Goal: Task Accomplishment & Management: Complete application form

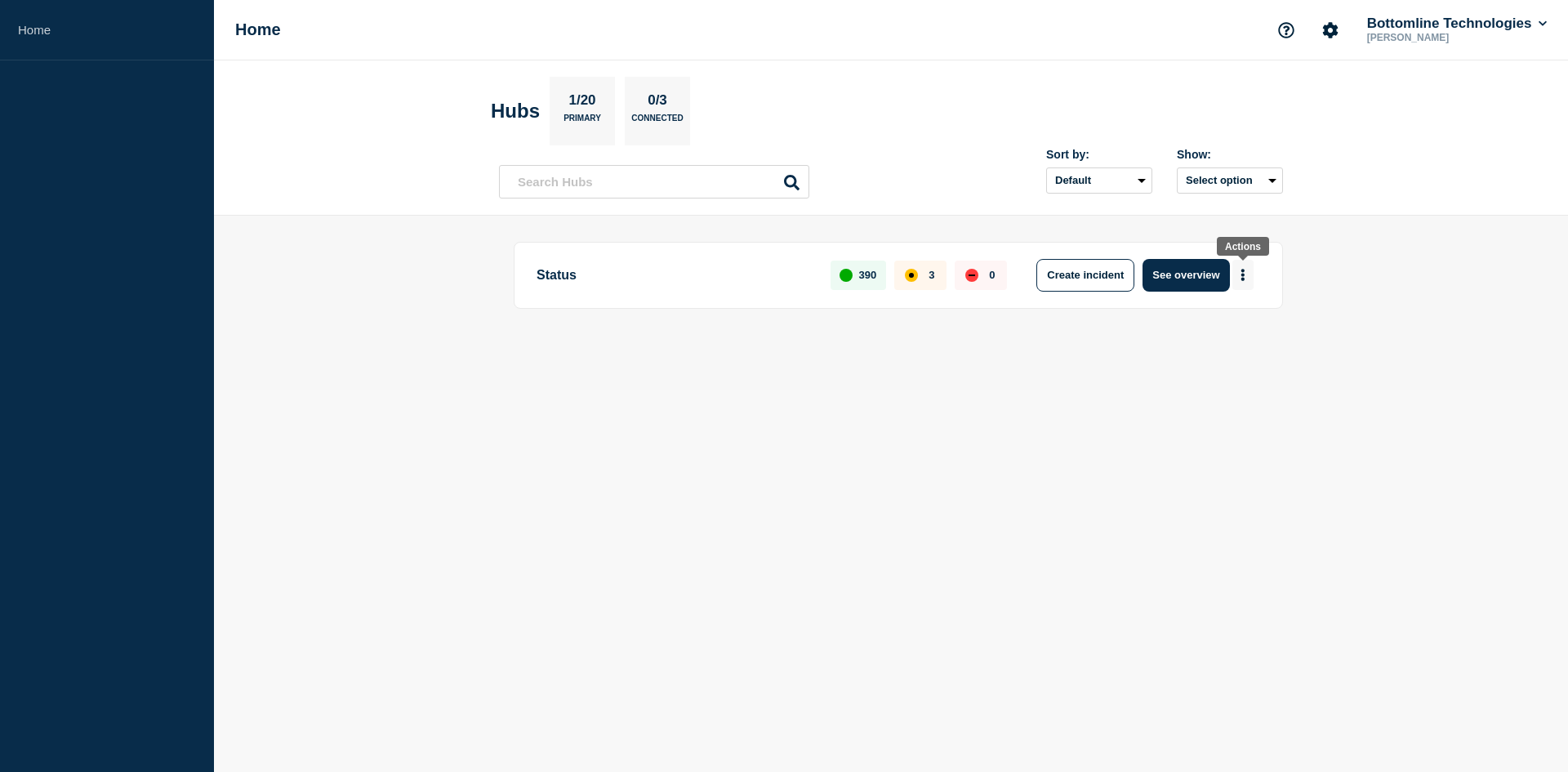
click at [1244, 279] on icon "More actions" at bounding box center [1244, 274] width 3 height 13
click at [1420, 212] on header "Hubs 1/20 Primary 0/3 Connected Sort by: Default Last added Last updated Most a…" at bounding box center [891, 138] width 1354 height 156
click at [1118, 274] on button "Create incident" at bounding box center [1085, 275] width 98 height 33
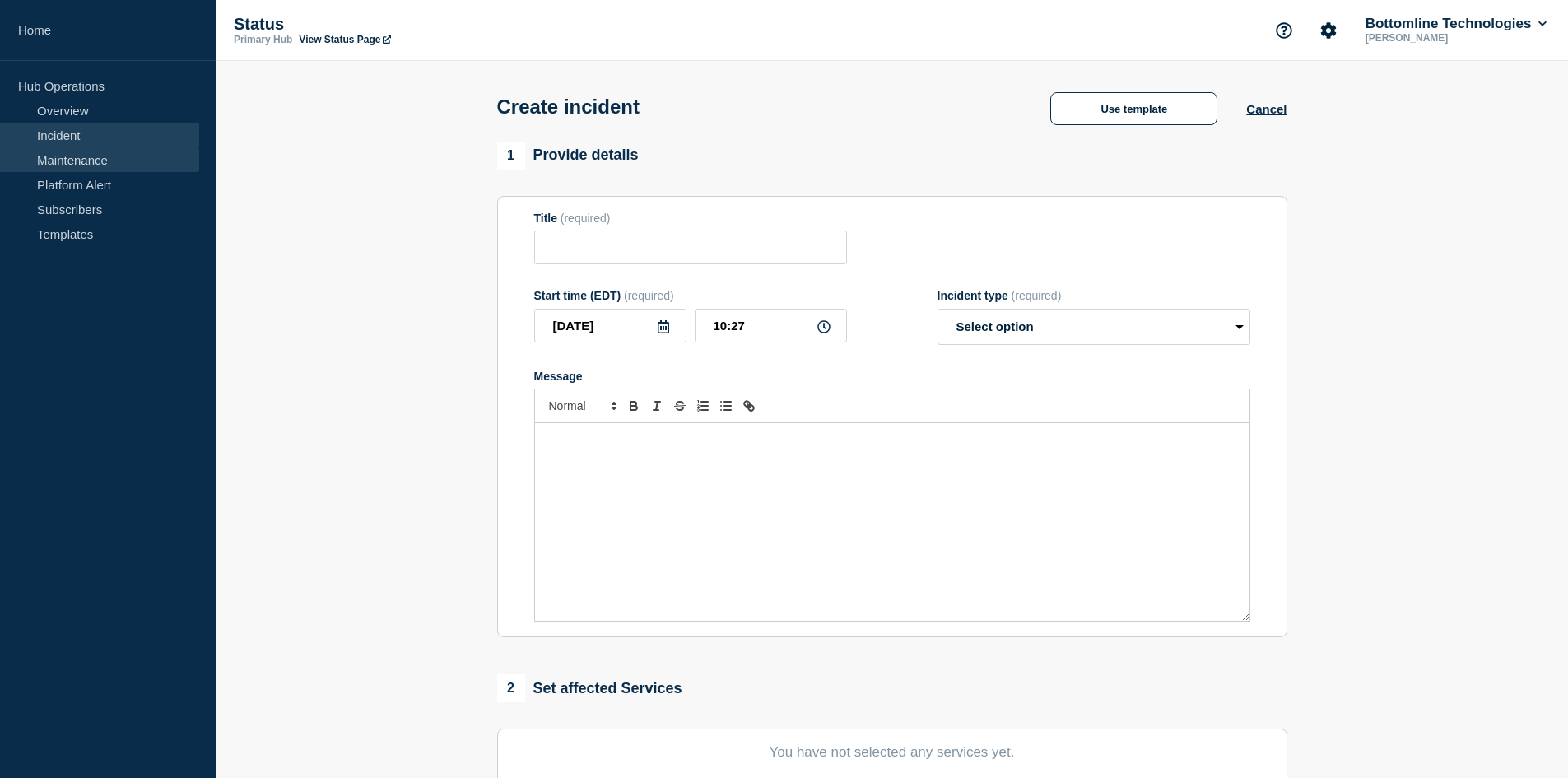
click at [94, 158] on link "Maintenance" at bounding box center [99, 159] width 199 height 24
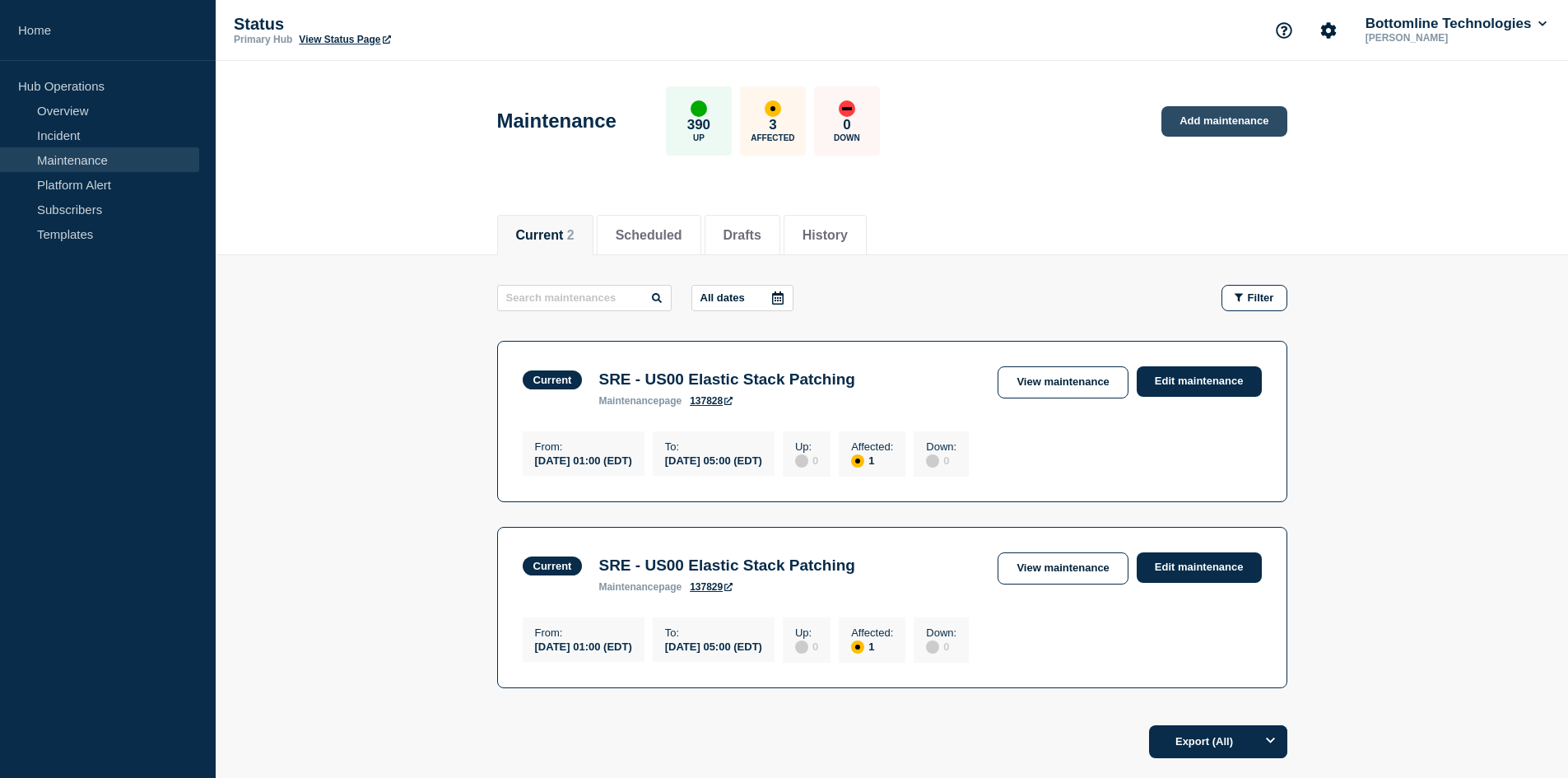
click at [1256, 125] on link "Add maintenance" at bounding box center [1223, 121] width 125 height 30
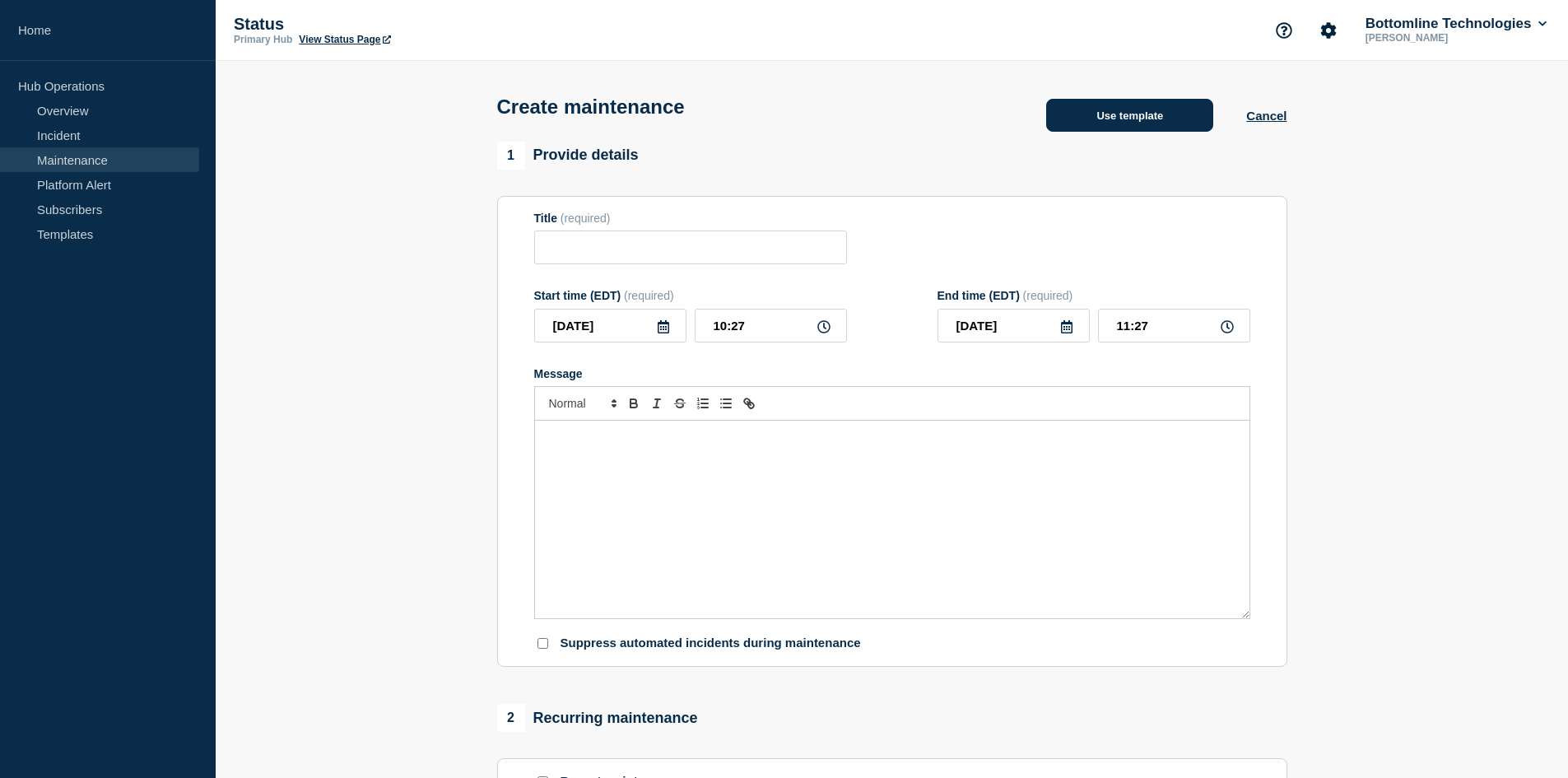
click at [1140, 121] on button "Use template" at bounding box center [1129, 115] width 167 height 33
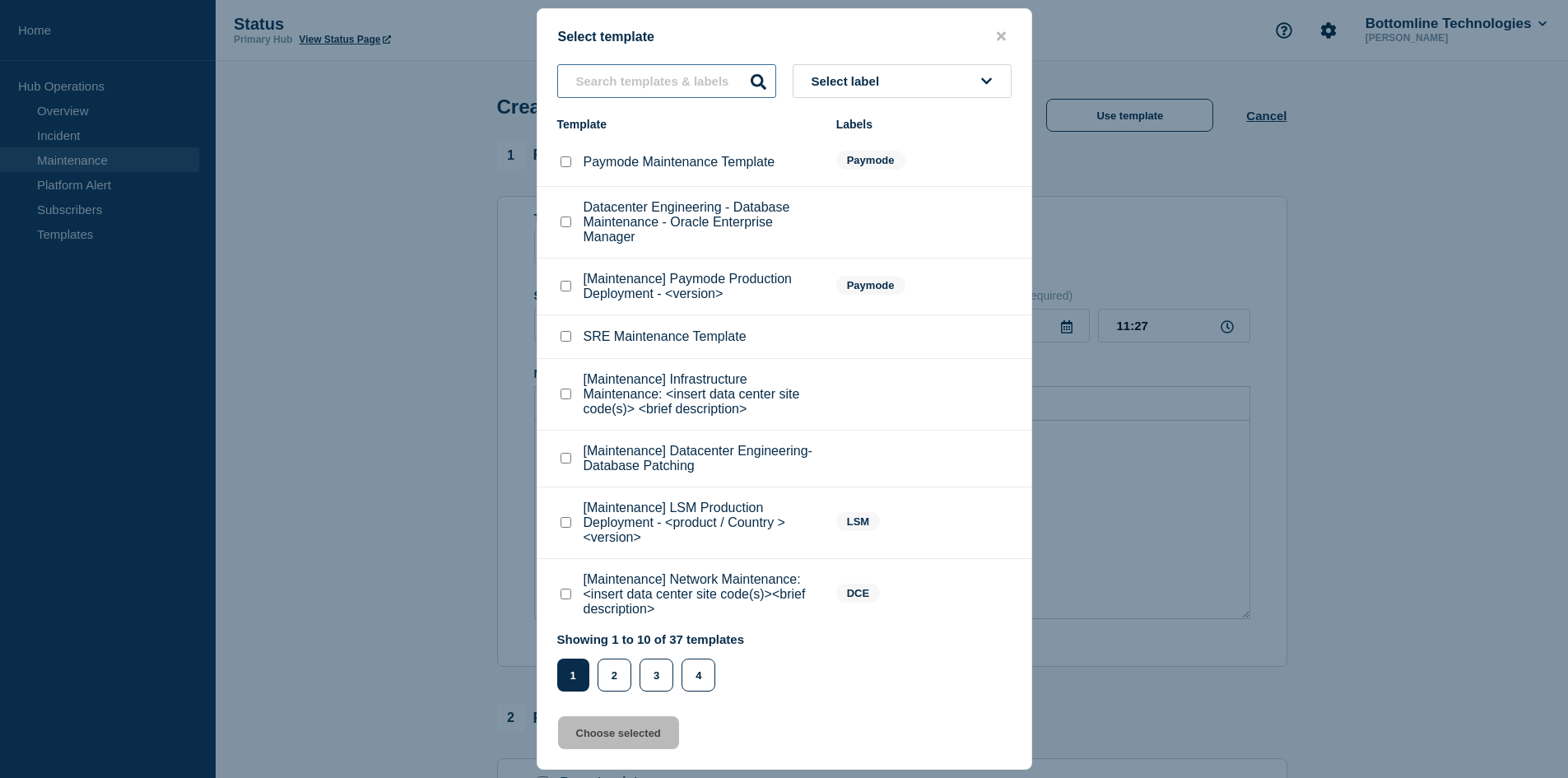
click at [636, 78] on input "text" at bounding box center [666, 81] width 219 height 34
type input "commvault"
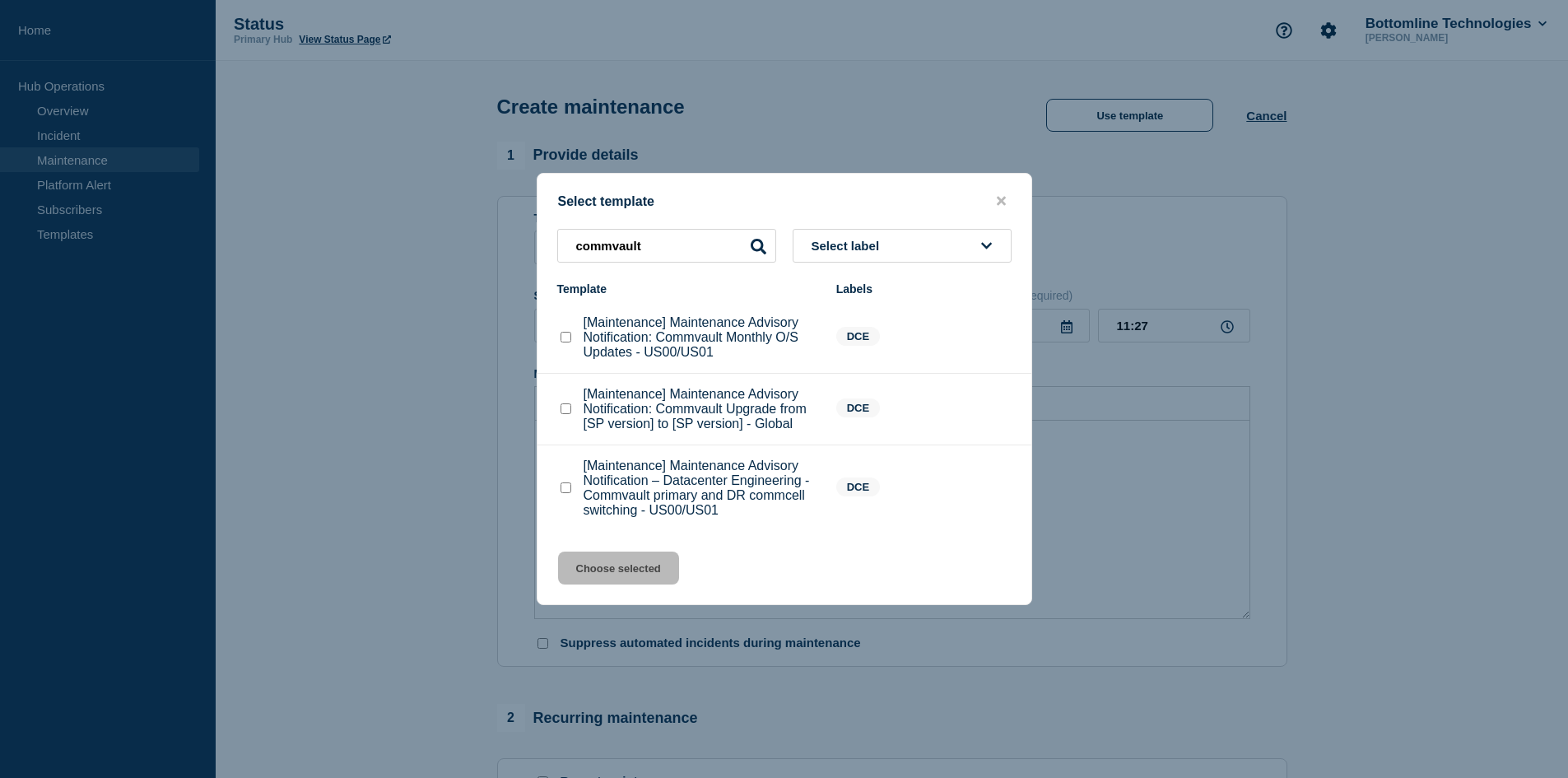
click at [566, 490] on checkbox"] "[Maintenance] Maintenance Advisory Notification – Datacenter Engineering - Comm…" at bounding box center [565, 487] width 11 height 11
checkbox checkbox"] "true"
click at [617, 567] on button "Choose selected" at bounding box center [618, 567] width 121 height 33
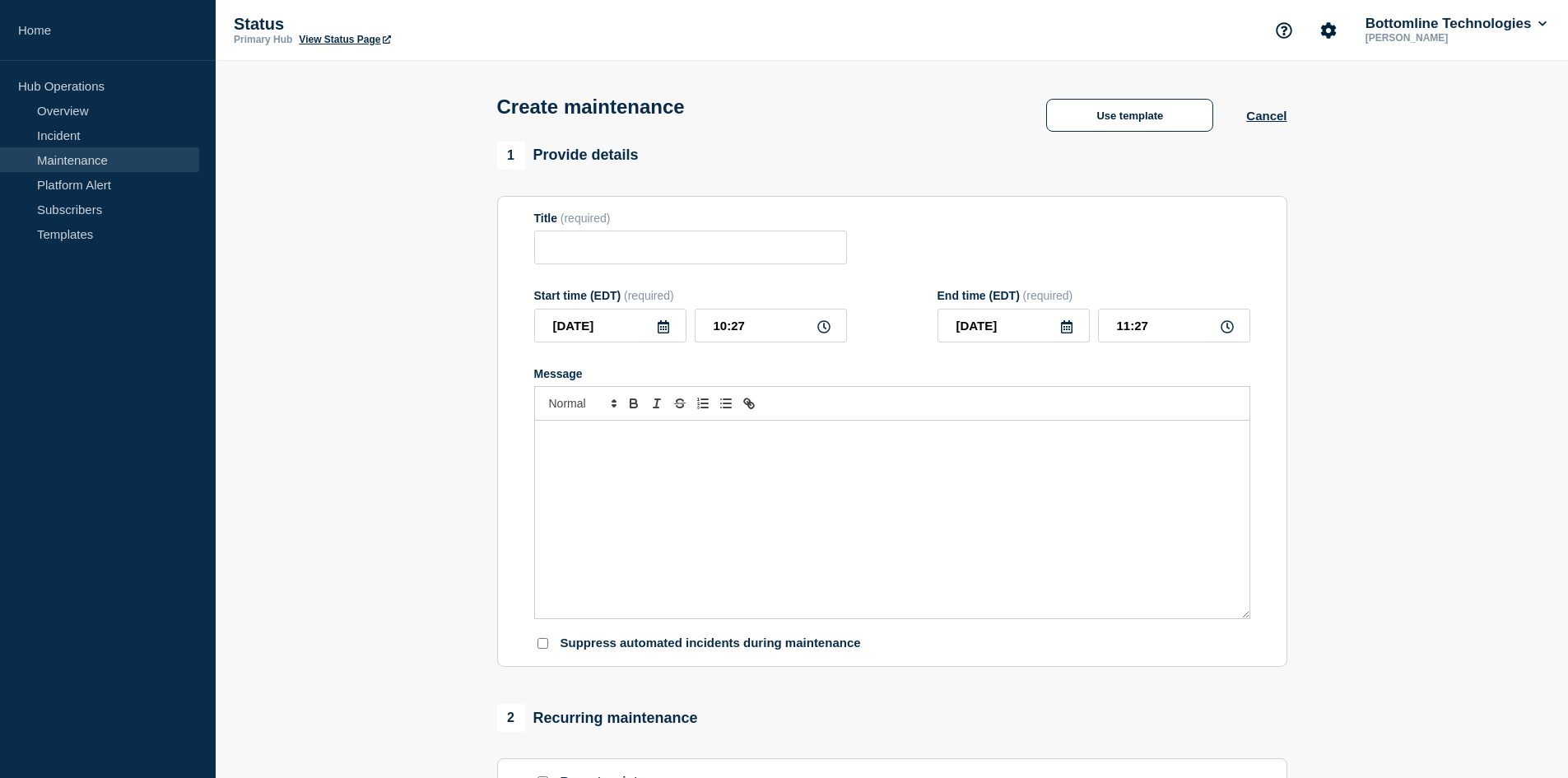
type input "[Maintenance] Maintenance Advisory Notification – Datacenter Engineering - Comm…"
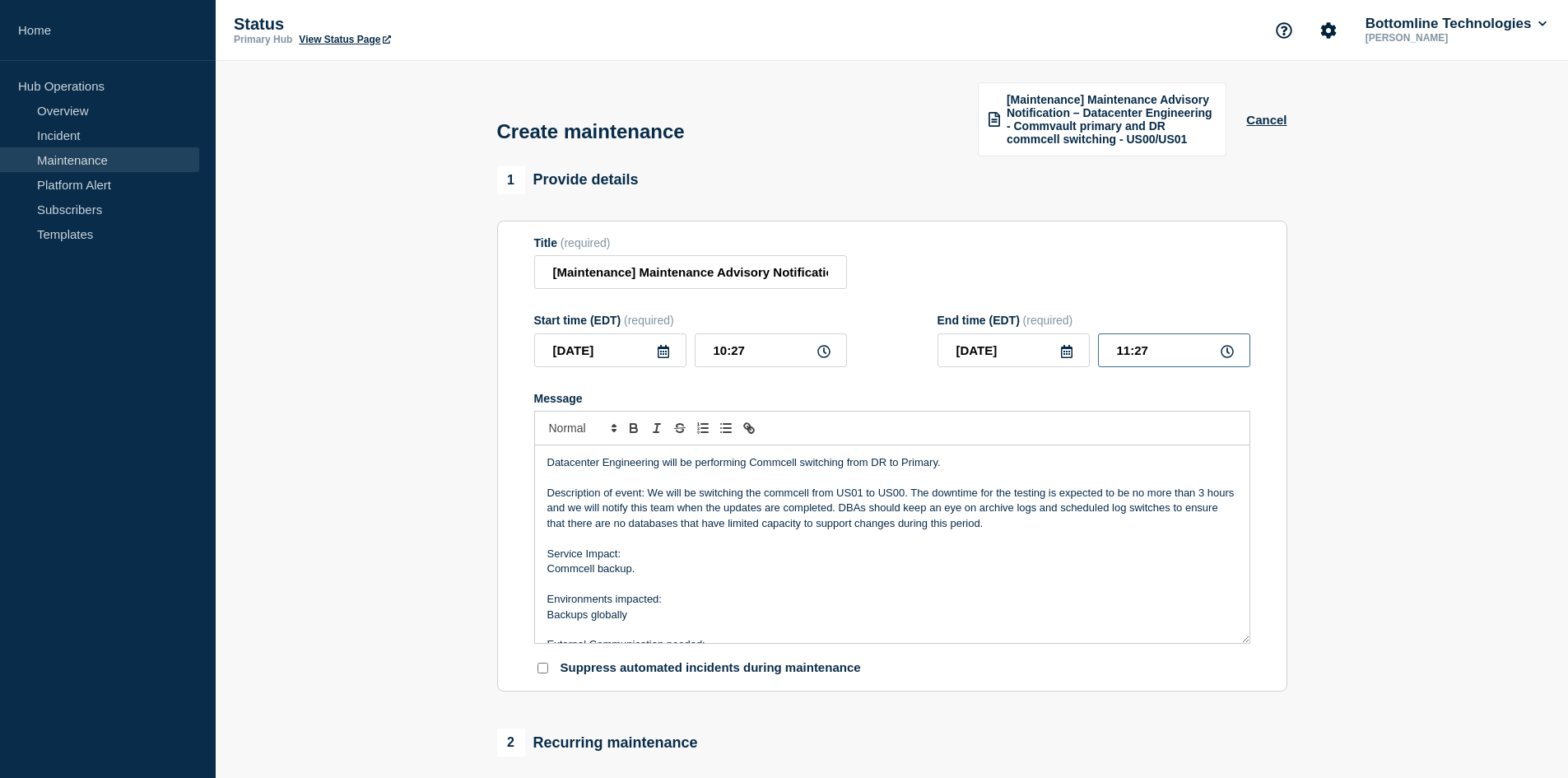
click at [1151, 350] on input "11:27" at bounding box center [1174, 351] width 153 height 34
click at [1161, 352] on input "11:27" at bounding box center [1174, 351] width 153 height 34
type input "11:00"
click at [747, 350] on input "10:27" at bounding box center [770, 351] width 153 height 34
type input "10:00"
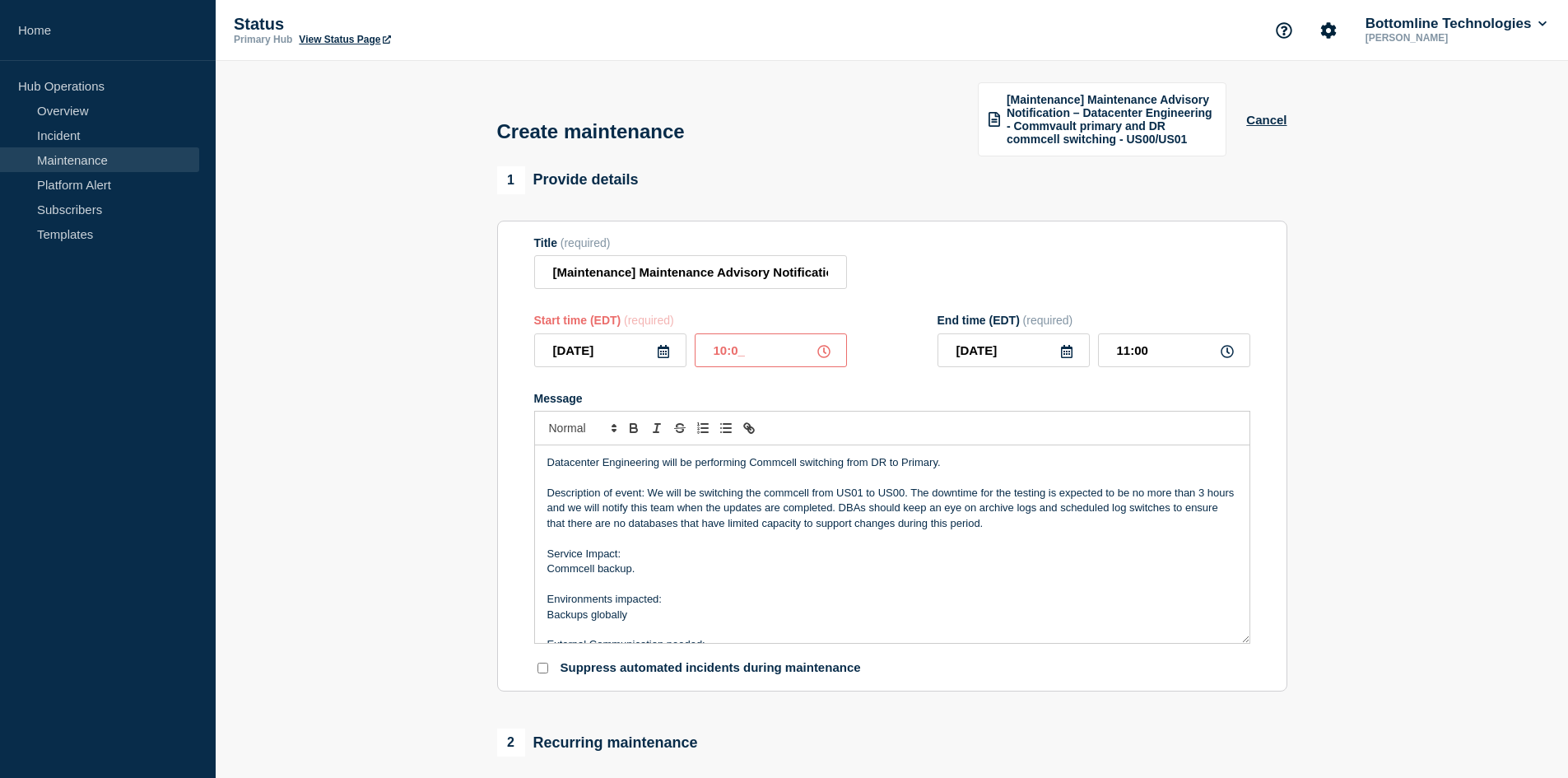
type input "10:33"
click at [725, 350] on input "10:00" at bounding box center [770, 351] width 153 height 34
type input "11:00"
click at [1149, 350] on input "11:33" at bounding box center [1174, 351] width 153 height 34
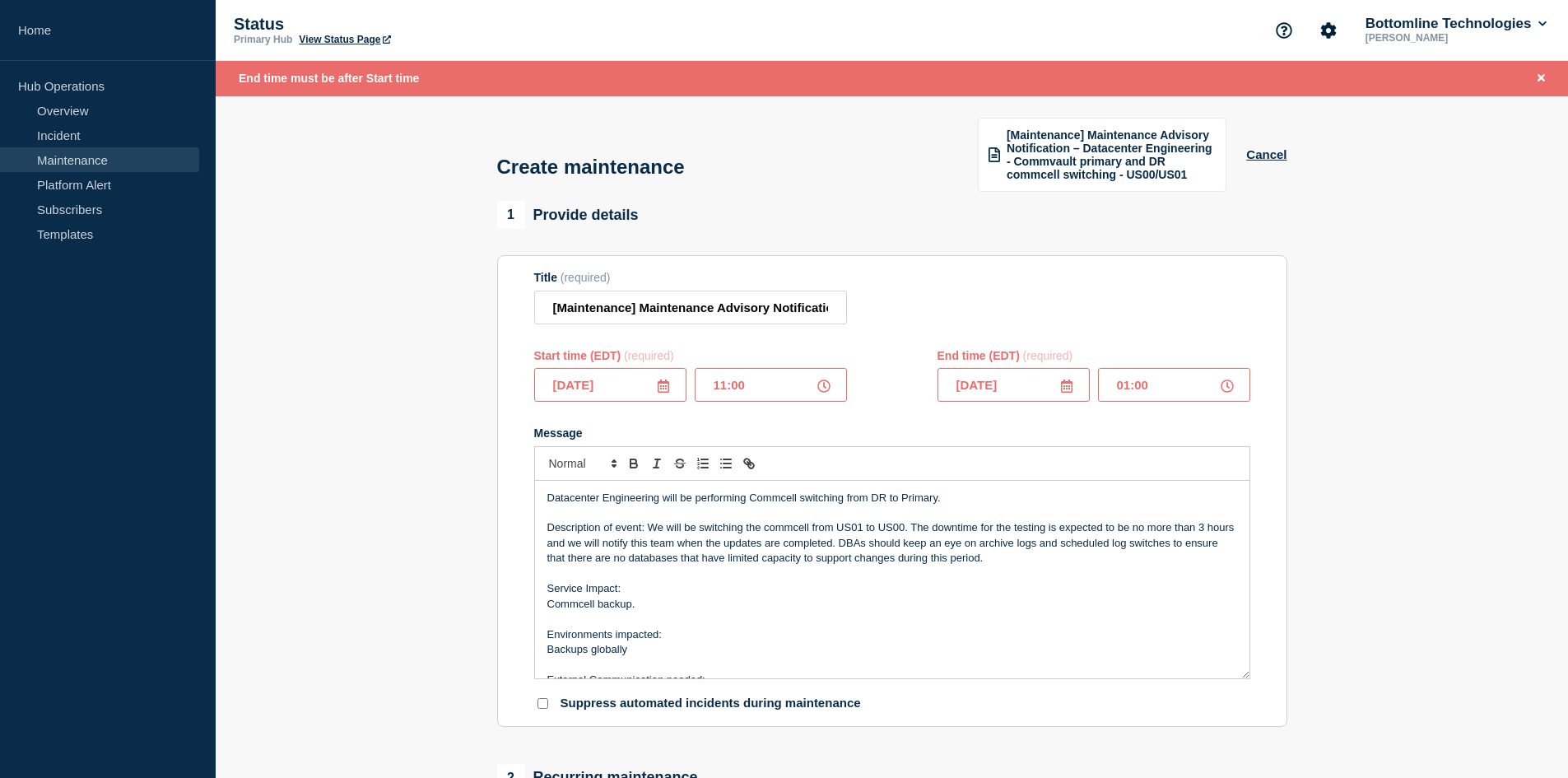
click at [1106, 318] on div "Title (required) [Maintenance] Maintenance Advisory Notification – Datacenter E…" at bounding box center [892, 297] width 716 height 53
click at [733, 417] on form "Title (required) [Maintenance] Maintenance Advisory Notification – Datacenter E…" at bounding box center [892, 491] width 716 height 441
click at [730, 389] on input "11:00" at bounding box center [770, 385] width 153 height 34
click at [891, 394] on div "Start time (EDT) (required) [DATE] 11:00 End time (EDT) (required) [DATE] 01:00" at bounding box center [892, 375] width 716 height 53
click at [1150, 384] on input "01:00" at bounding box center [1174, 385] width 153 height 34
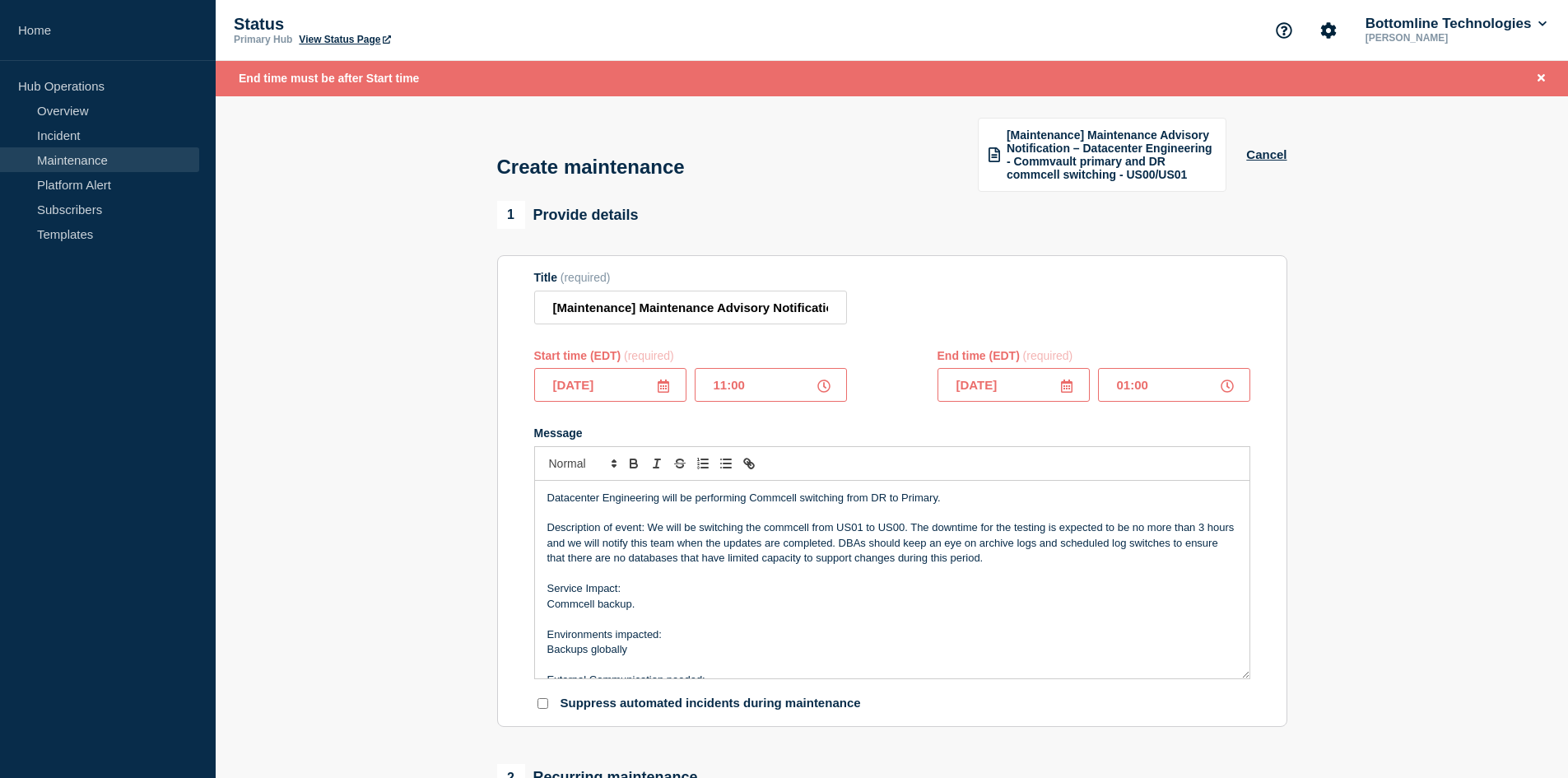
click at [1115, 385] on input "01:00" at bounding box center [1174, 385] width 153 height 34
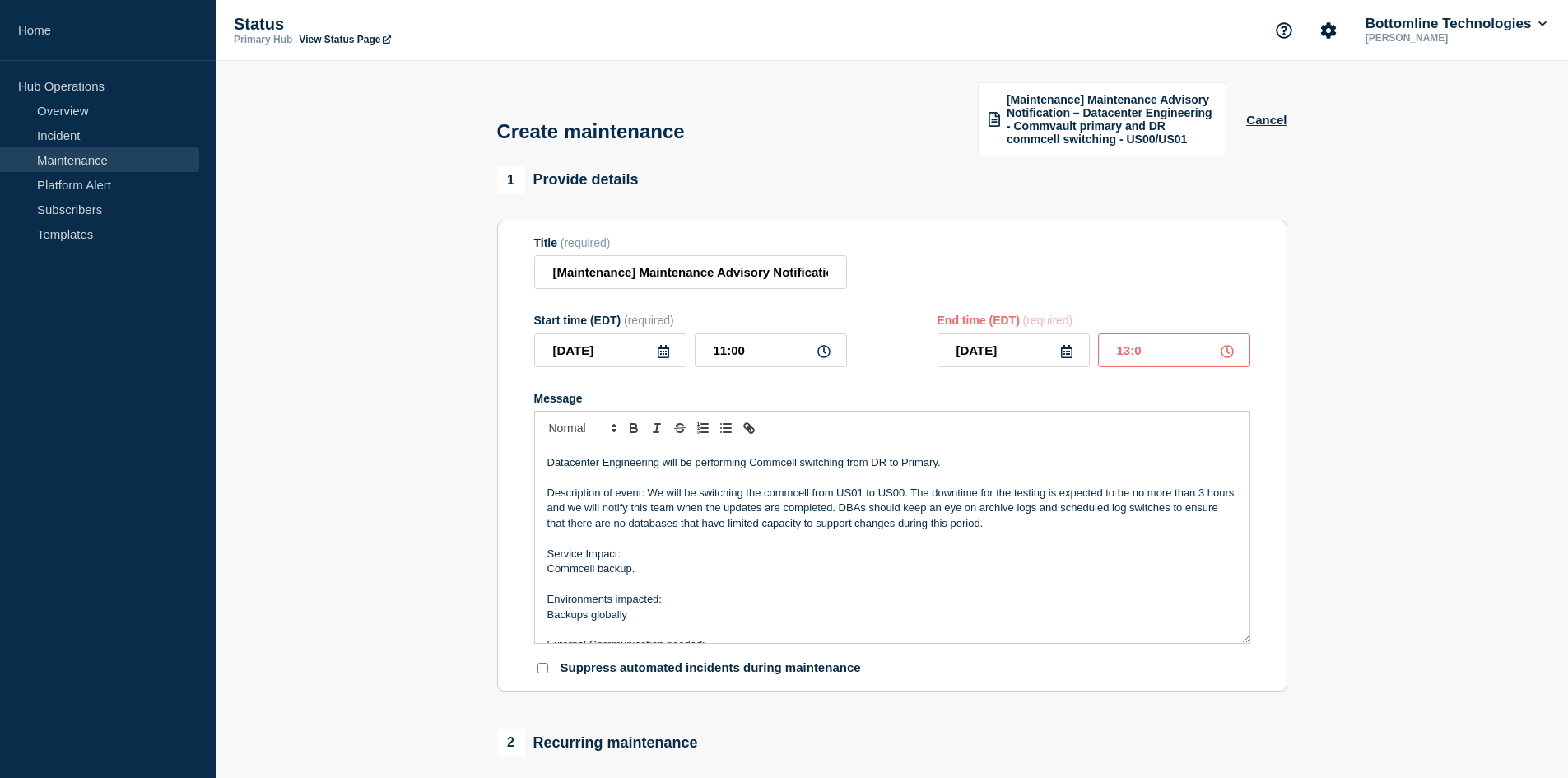
type input "13:00"
click at [859, 491] on p "Description of event: We will be switching the commcell from US01 to US00. The …" at bounding box center [892, 508] width 690 height 46
click at [1204, 488] on p "Description of event: We will be switching the commcell from US00 to US01. The …" at bounding box center [892, 508] width 690 height 46
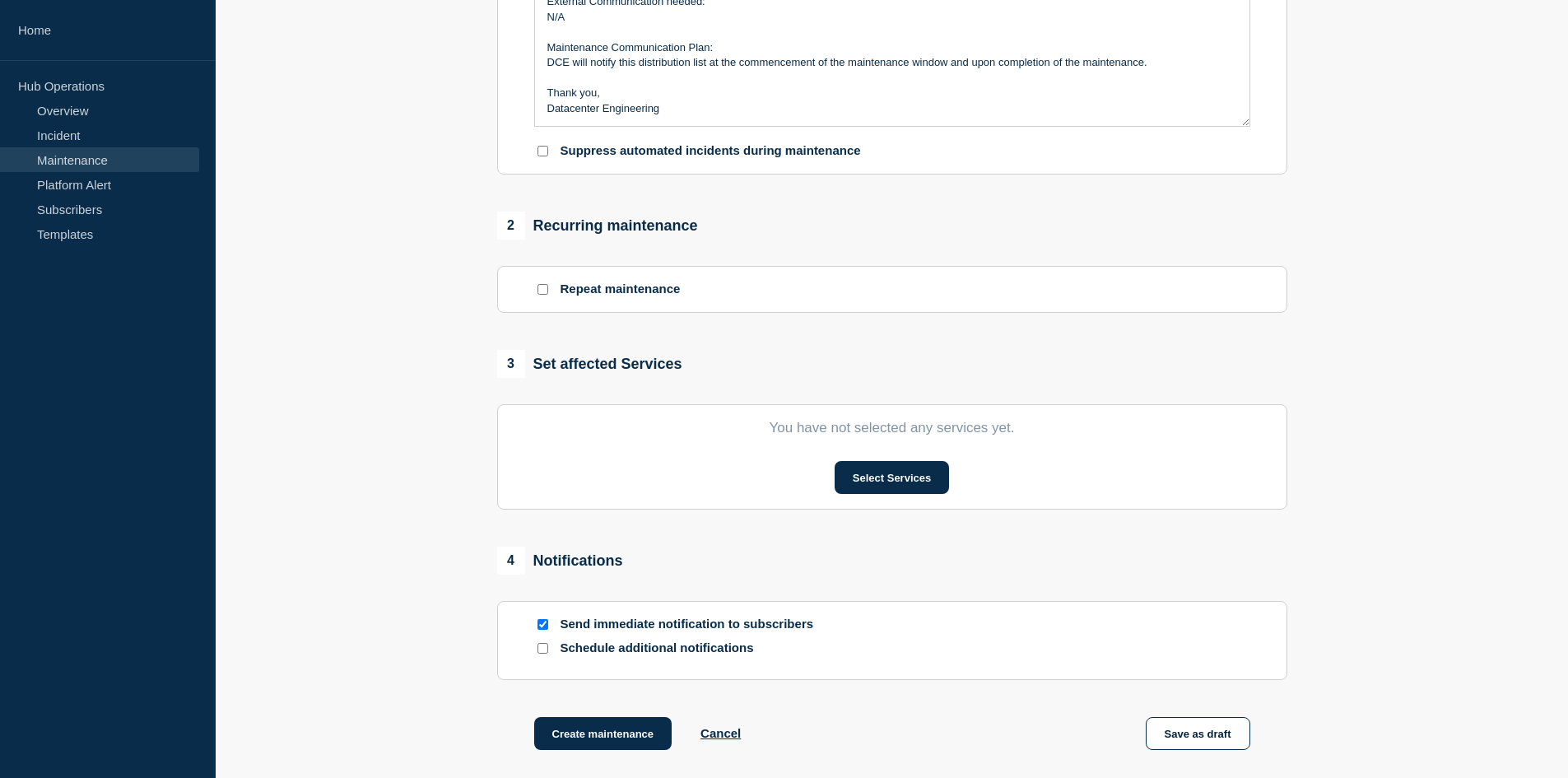
scroll to position [577, 0]
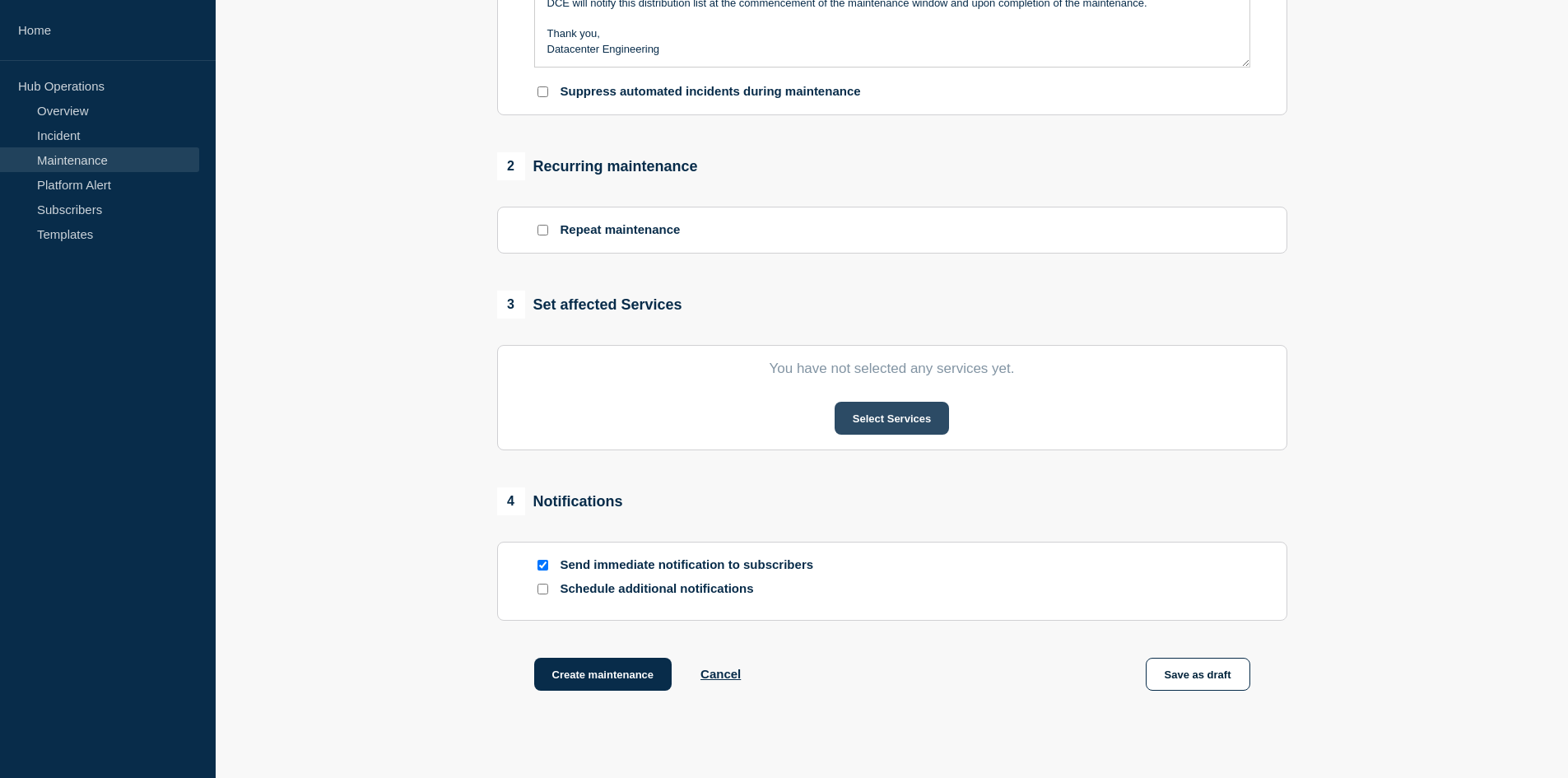
click at [895, 429] on button "Select Services" at bounding box center [891, 418] width 115 height 33
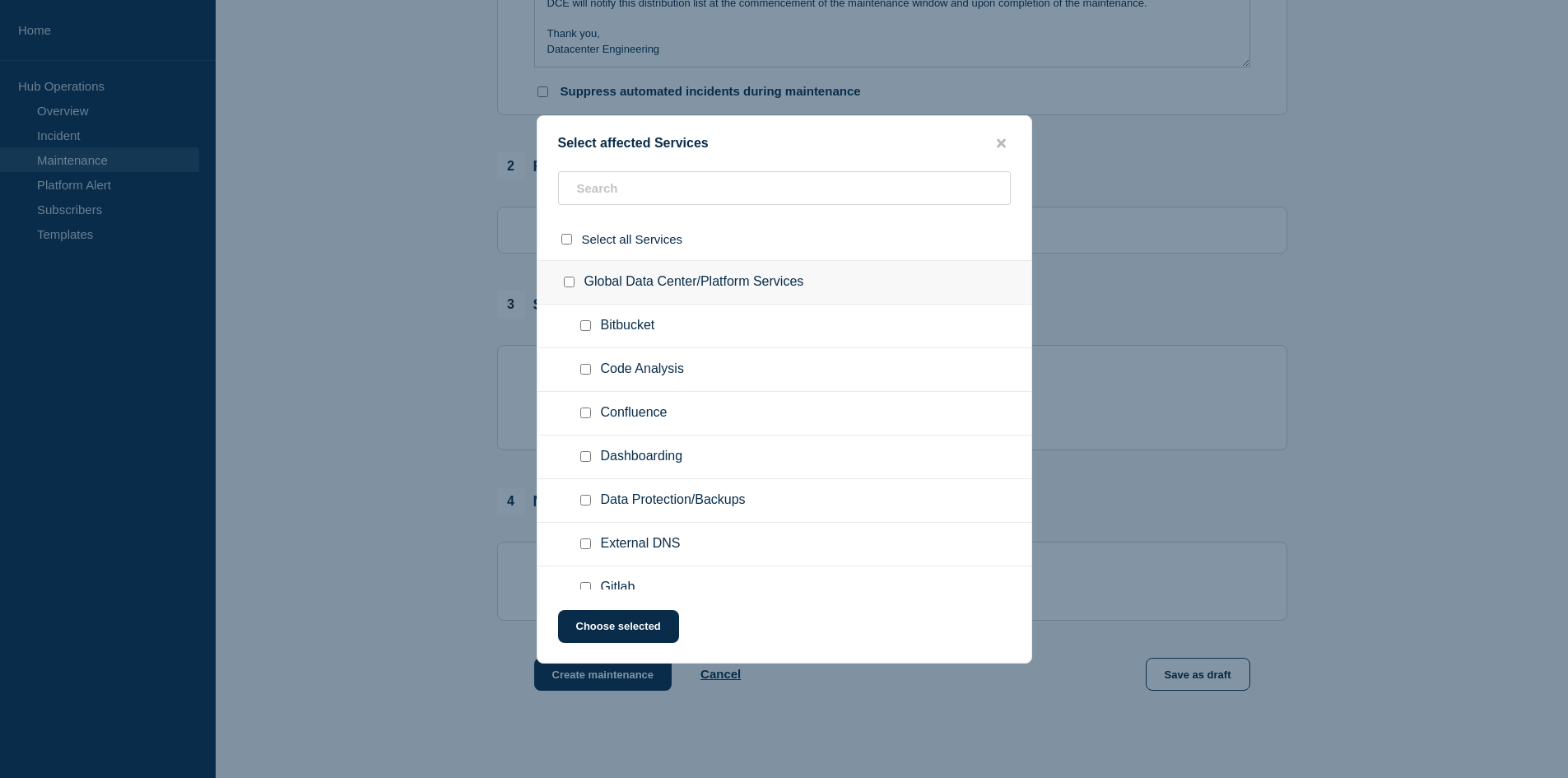
click at [726, 357] on ul "Code Analysis" at bounding box center [784, 370] width 494 height 44
click at [680, 195] on input "text" at bounding box center [784, 188] width 452 height 34
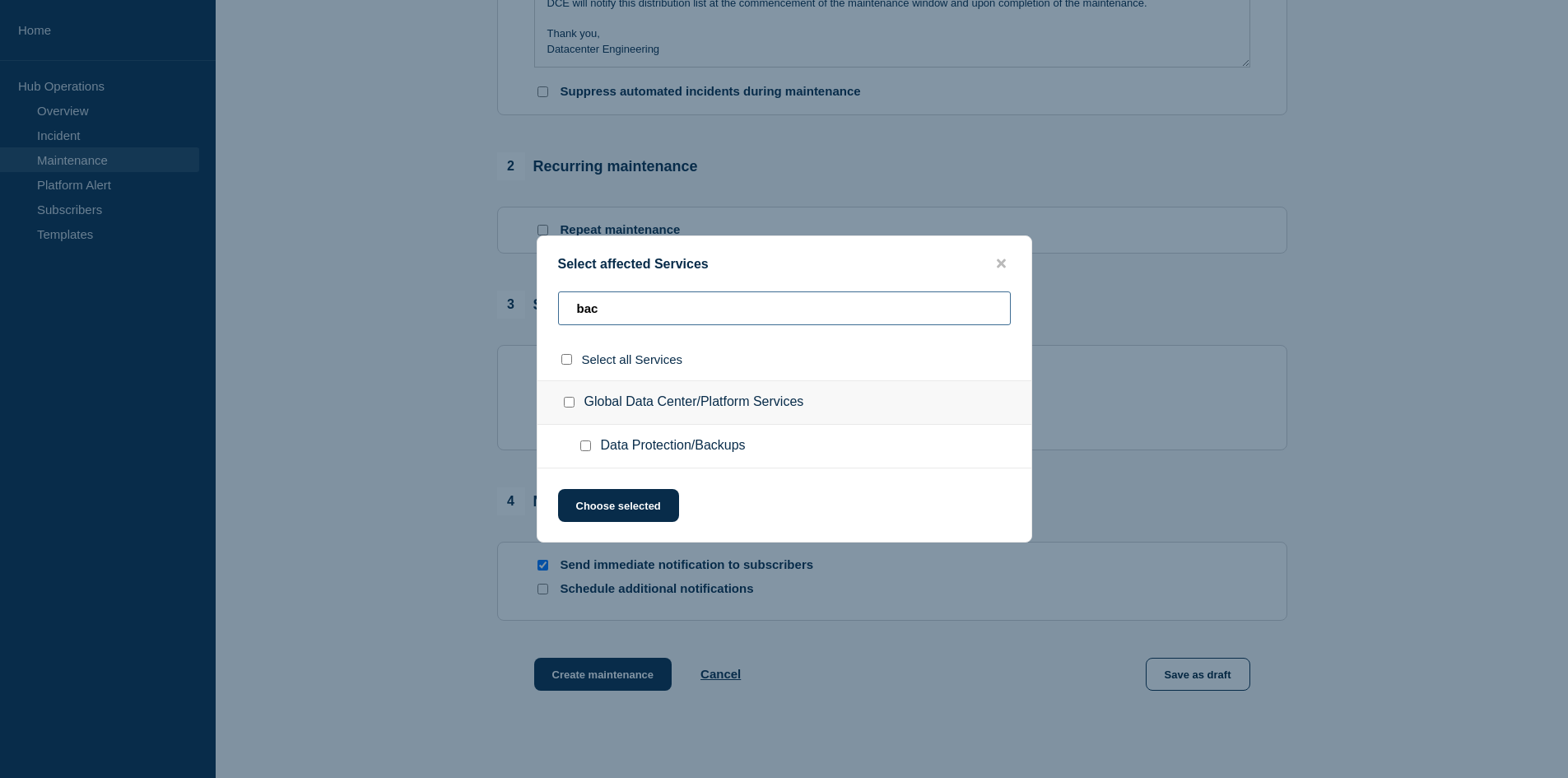
type input "bac"
click at [574, 405] on input "Global Data Center/Platform Services checkbox" at bounding box center [569, 402] width 11 height 11
checkbox input "true"
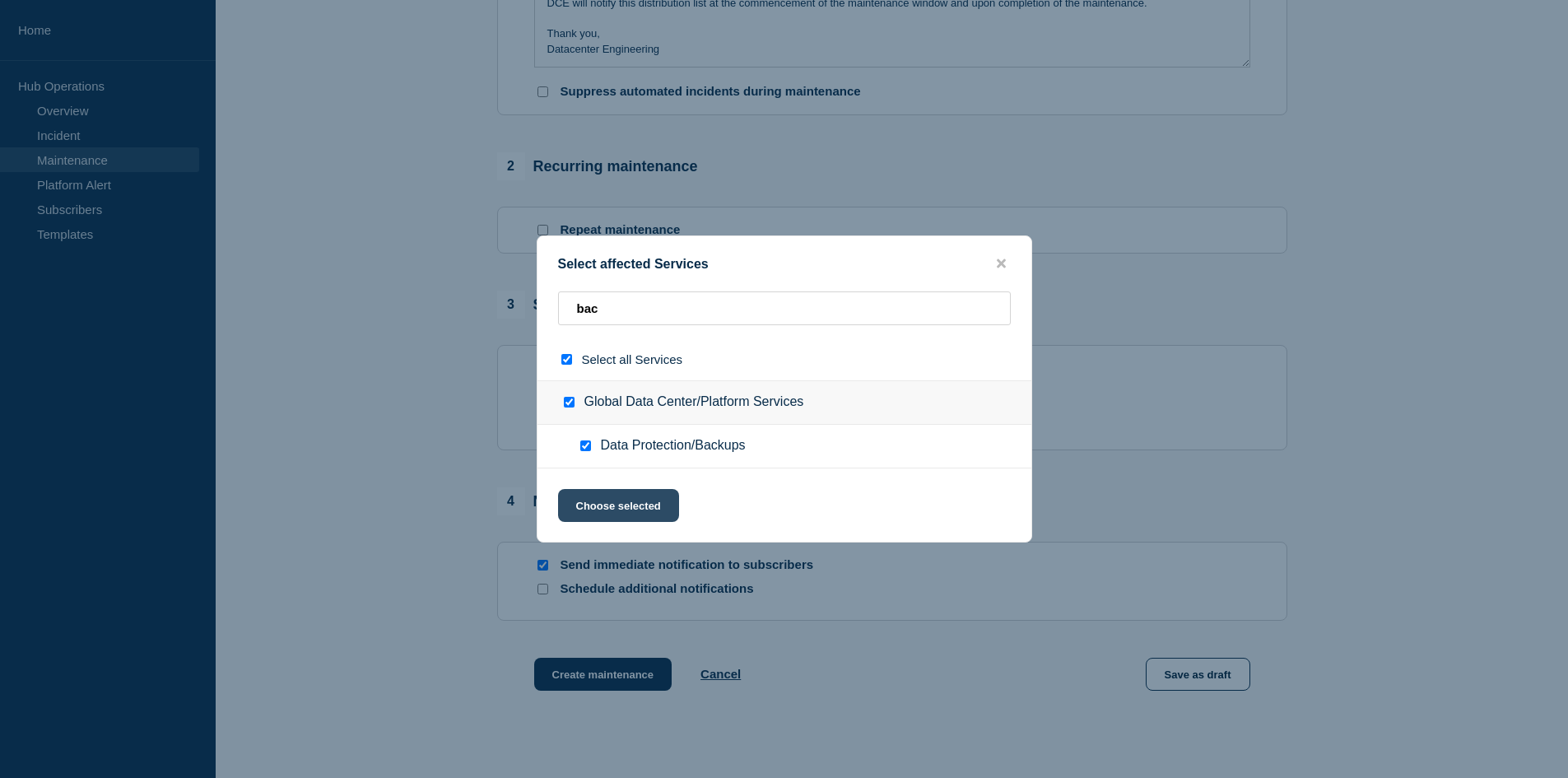
click at [623, 512] on button "Choose selected" at bounding box center [618, 505] width 121 height 33
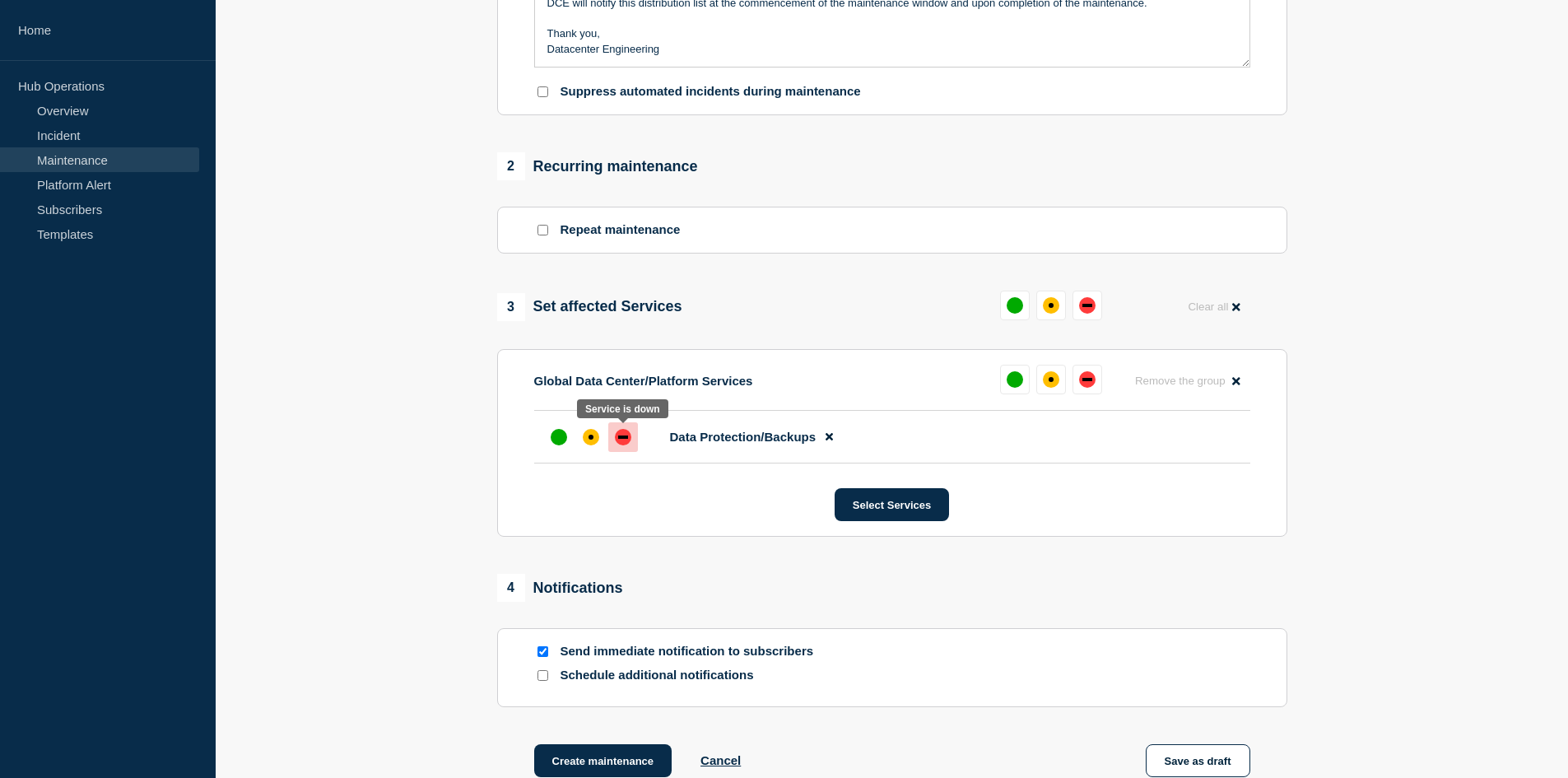
click at [620, 439] on div "down" at bounding box center [623, 437] width 17 height 17
click at [590, 439] on div "affected" at bounding box center [591, 437] width 5 height 5
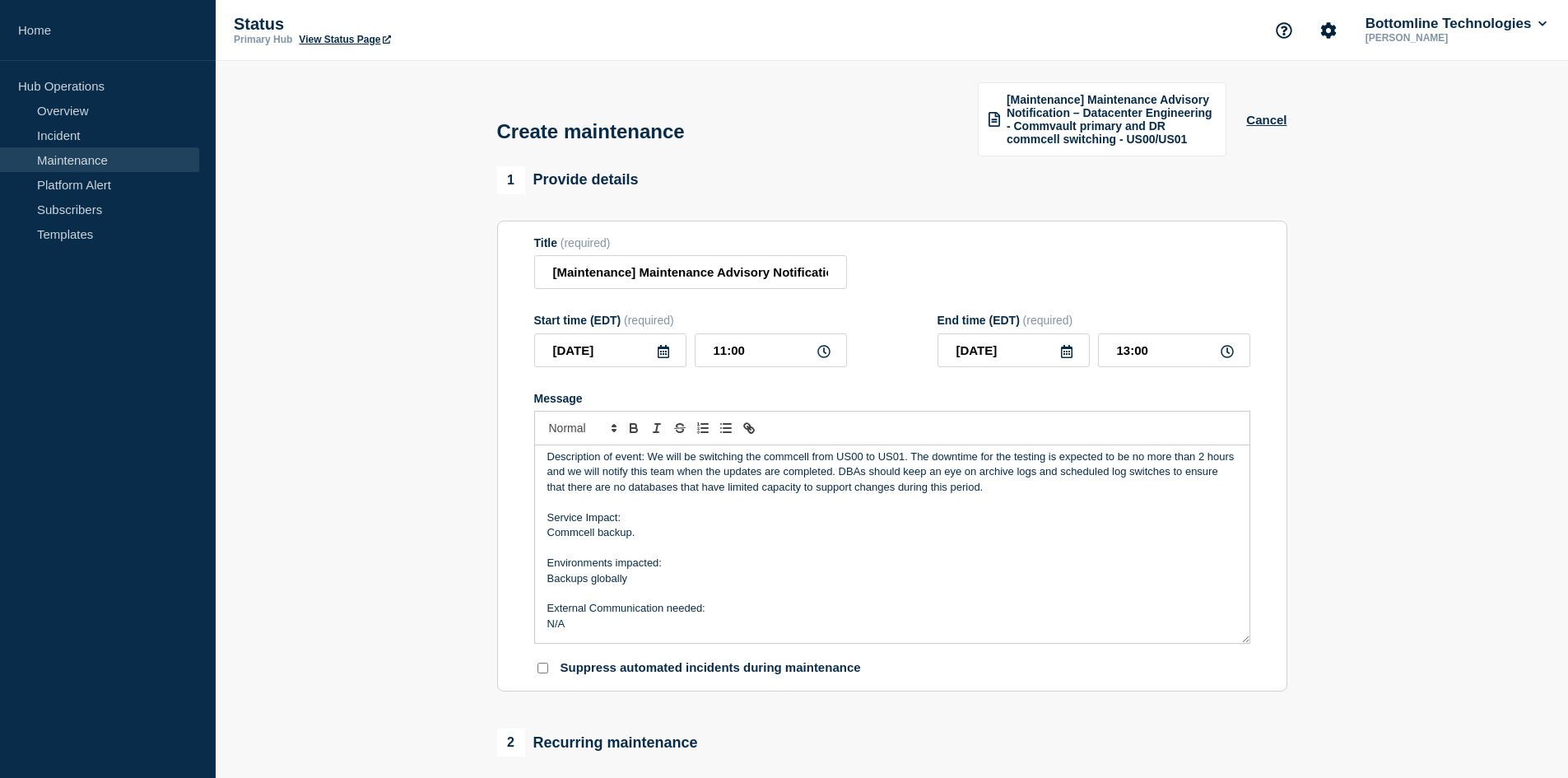
scroll to position [0, 0]
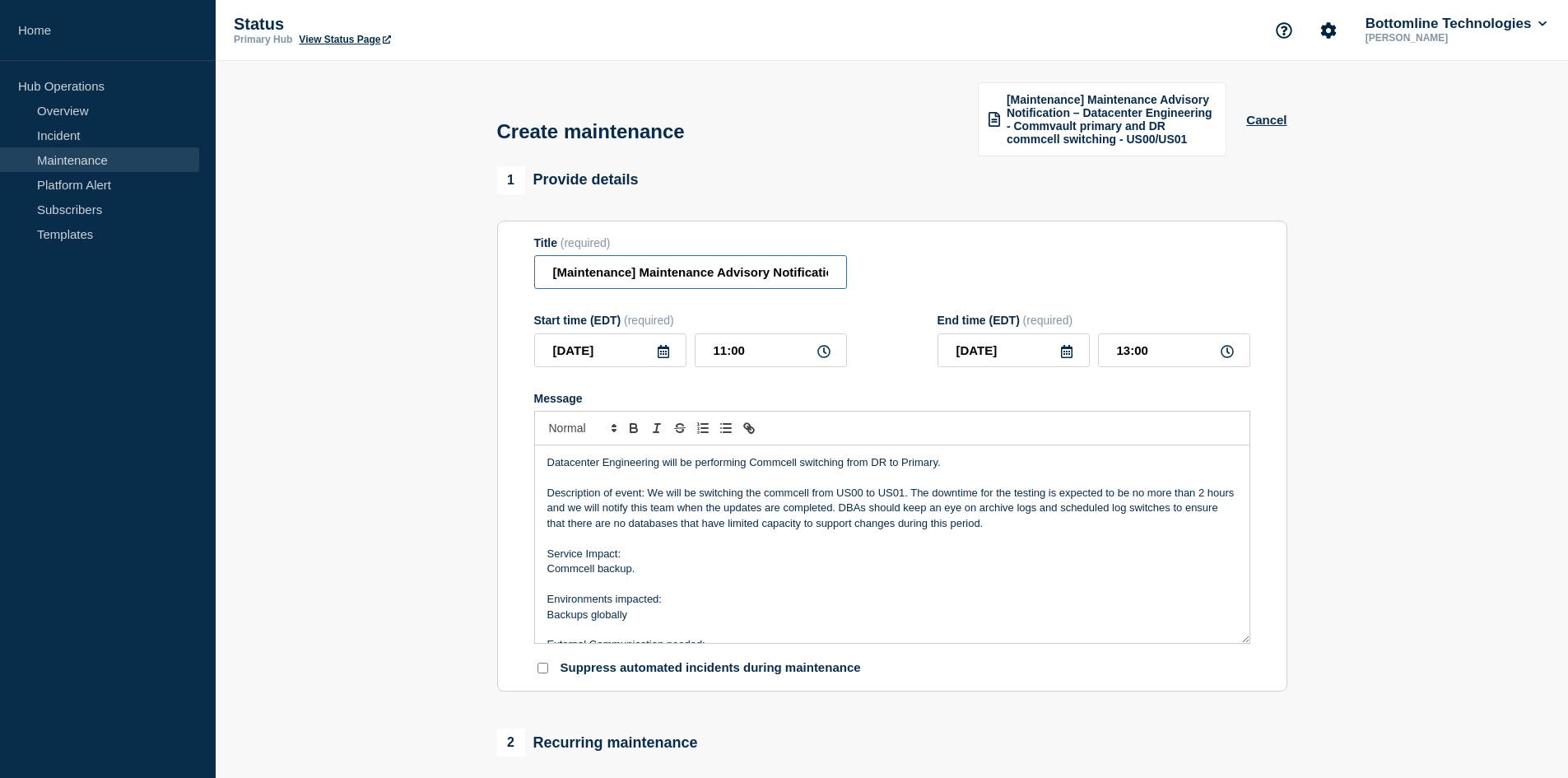
click at [622, 270] on input "[Maintenance] Maintenance Advisory Notification – Datacenter Engineering - Comm…" at bounding box center [690, 272] width 313 height 34
click at [750, 272] on input "[Maintenance] Maintenance Advisory Notification – Datacenter Engineering - Comm…" at bounding box center [690, 272] width 313 height 34
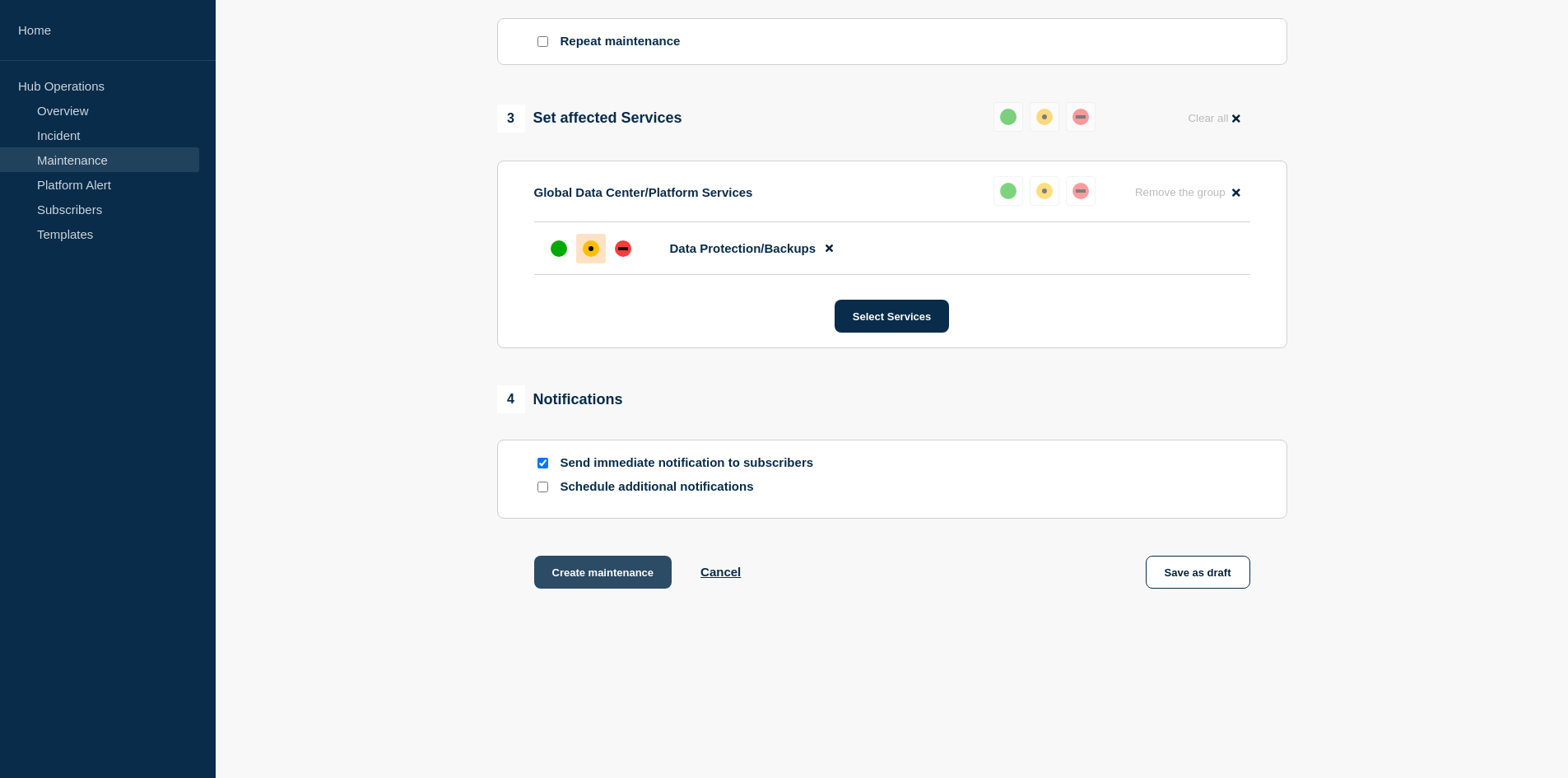
click at [584, 575] on button "Create maintenance" at bounding box center [603, 571] width 138 height 33
